Goal: Transaction & Acquisition: Purchase product/service

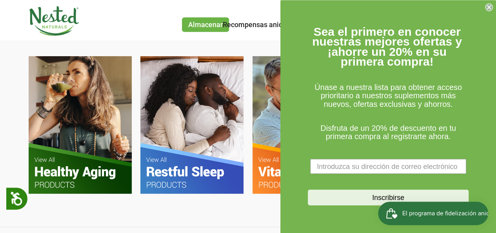
scroll to position [455, 0]
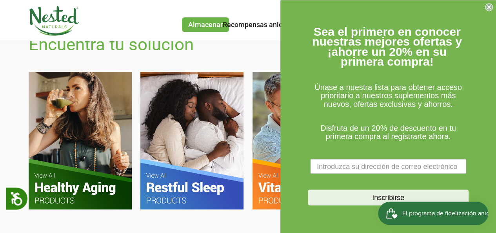
click at [491, 5] on circle "Cerrar diálogo" at bounding box center [489, 7] width 7 height 7
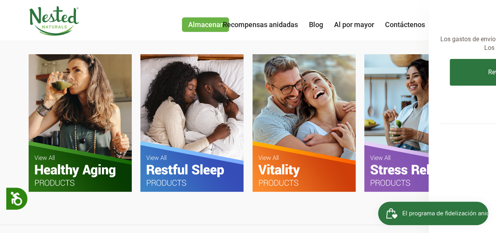
scroll to position [0, 414]
click at [106, 152] on img at bounding box center [80, 122] width 103 height 137
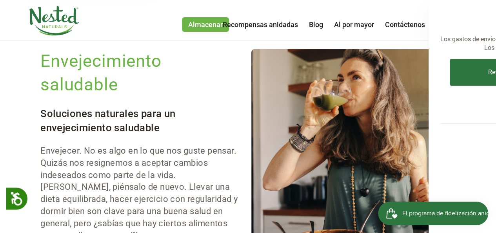
scroll to position [39, 0]
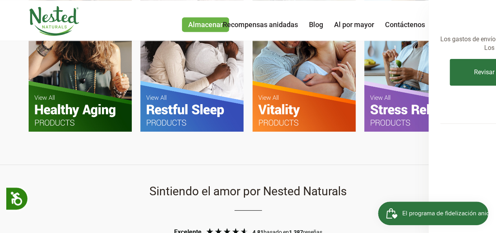
click at [201, 105] on img at bounding box center [191, 62] width 103 height 137
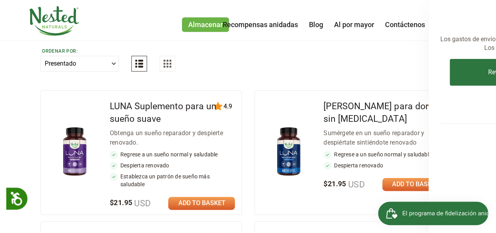
scroll to position [353, 0]
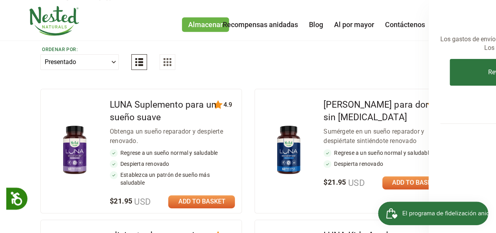
click at [75, 122] on img at bounding box center [74, 149] width 43 height 55
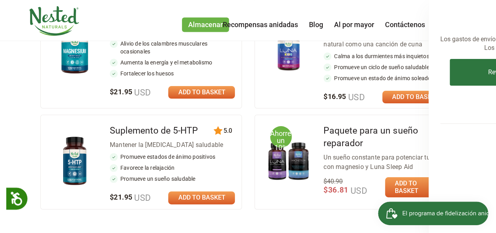
scroll to position [628, 0]
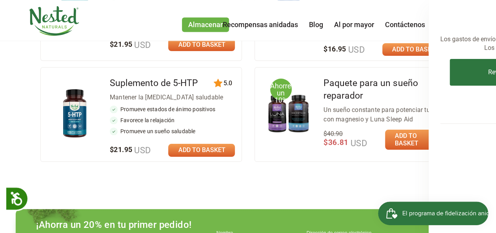
click at [77, 86] on img at bounding box center [74, 113] width 43 height 55
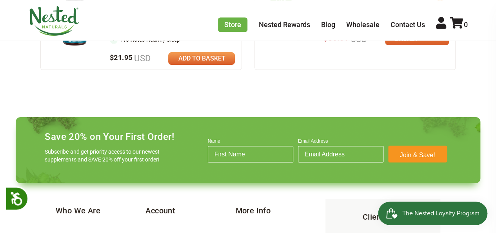
scroll to position [653, 0]
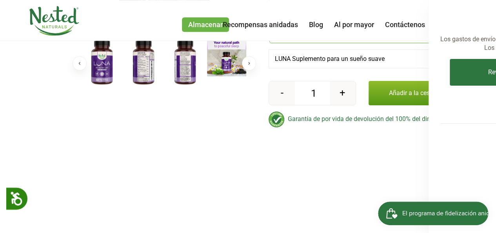
scroll to position [235, 0]
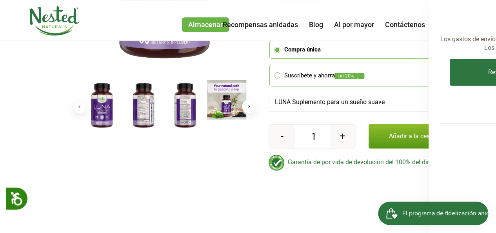
click at [223, 102] on img at bounding box center [226, 99] width 39 height 39
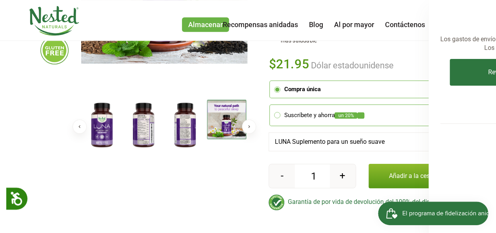
scroll to position [196, 0]
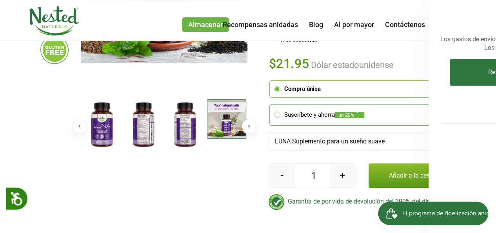
click at [186, 125] on img at bounding box center [185, 124] width 39 height 51
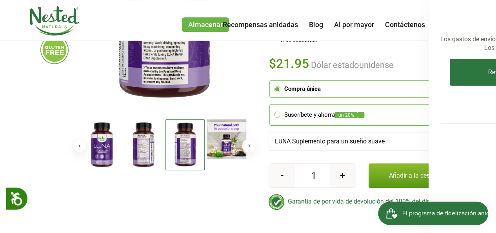
click at [147, 146] on img at bounding box center [143, 144] width 39 height 51
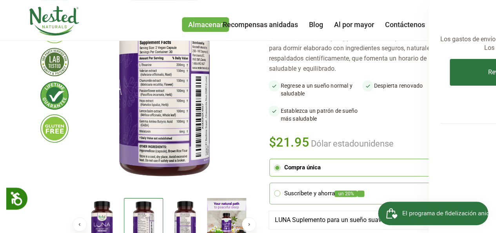
scroll to position [78, 0]
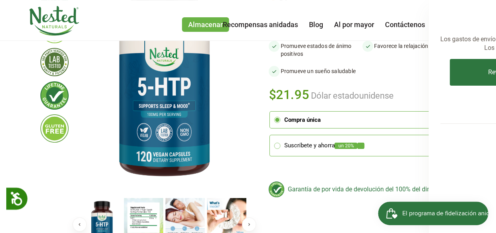
scroll to position [157, 0]
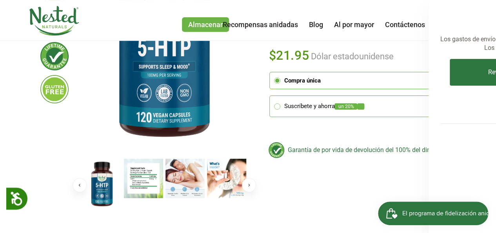
click at [137, 179] on img at bounding box center [143, 178] width 39 height 39
